Goal: Obtain resource: Obtain resource

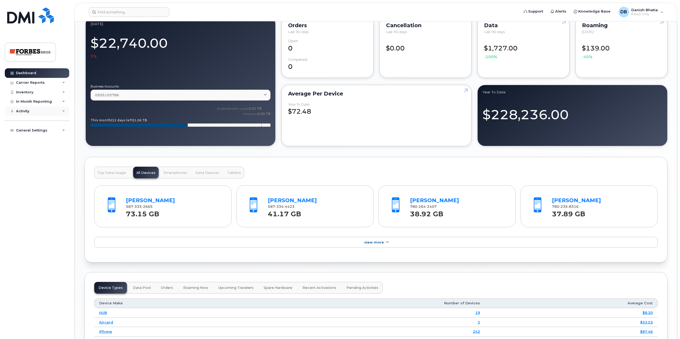
scroll to position [440, 0]
click at [48, 83] on div "Carrier Reports" at bounding box center [37, 83] width 64 height 10
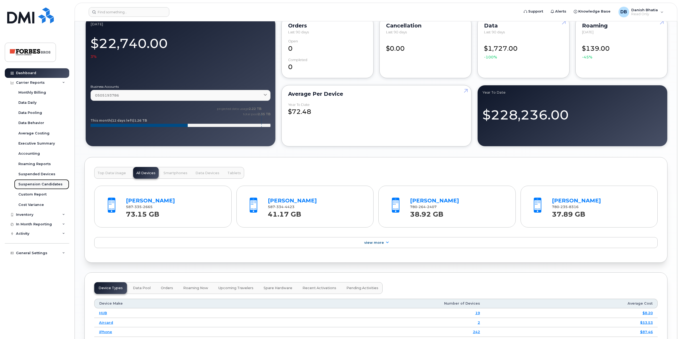
click at [42, 183] on div "Suspension Candidates" at bounding box center [40, 184] width 44 height 5
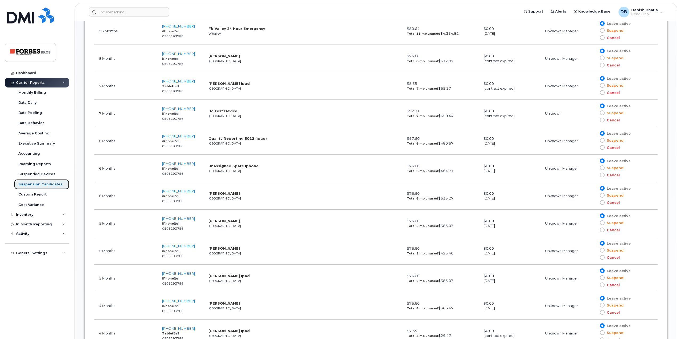
scroll to position [373, 0]
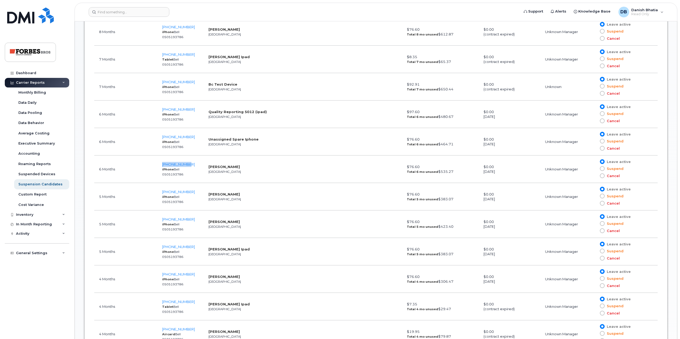
drag, startPoint x: 195, startPoint y: 163, endPoint x: 160, endPoint y: 164, distance: 35.5
click at [160, 164] on td "[PHONE_NUMBER] iPhone Bell 0505193786" at bounding box center [180, 168] width 46 height 27
copy span "[PHONE_NUMBER]"
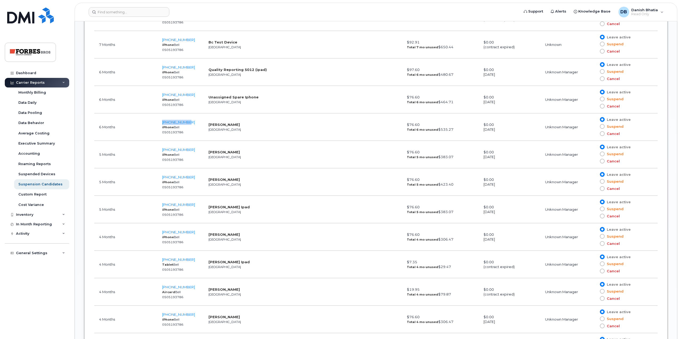
scroll to position [426, 0]
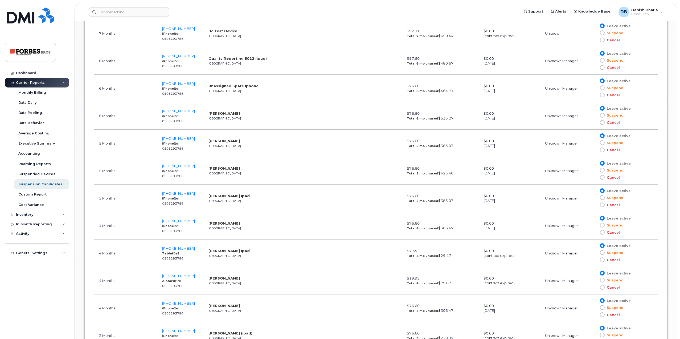
click at [195, 193] on td "[PHONE_NUMBER] iPhone Bell 0505193786" at bounding box center [180, 197] width 46 height 27
copy span "[PHONE_NUMBER]"
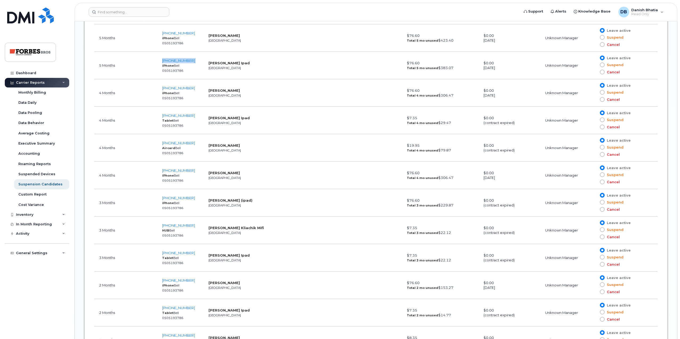
scroll to position [560, 0]
click at [198, 170] on td "[PHONE_NUMBER] iPhone Bell 0505193786" at bounding box center [180, 174] width 46 height 27
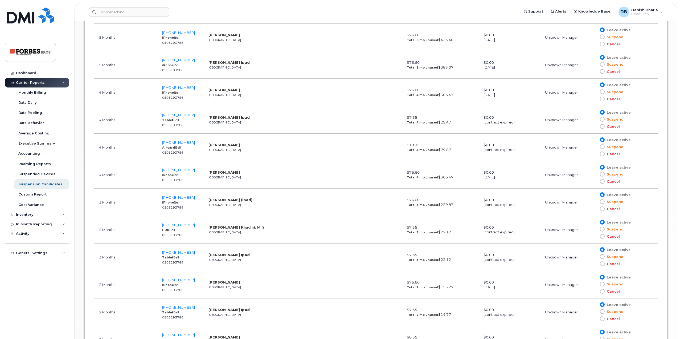
click at [199, 196] on td "[PHONE_NUMBER] iPhone Bell 0505193786" at bounding box center [180, 201] width 46 height 27
copy span "[PHONE_NUMBER]"
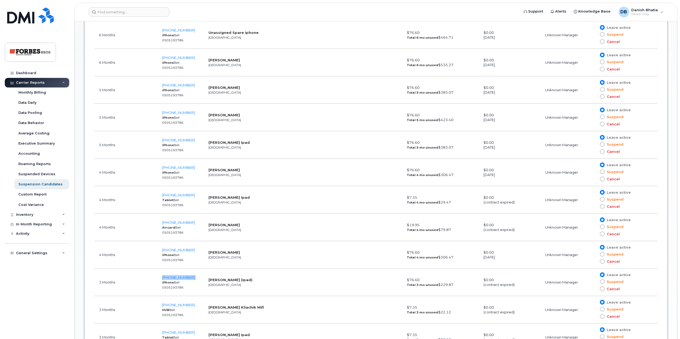
scroll to position [453, 0]
click at [196, 168] on td "[PHONE_NUMBER] iPhone Bell 0505193786" at bounding box center [180, 171] width 46 height 27
copy span "[PHONE_NUMBER]"
